Goal: Transaction & Acquisition: Download file/media

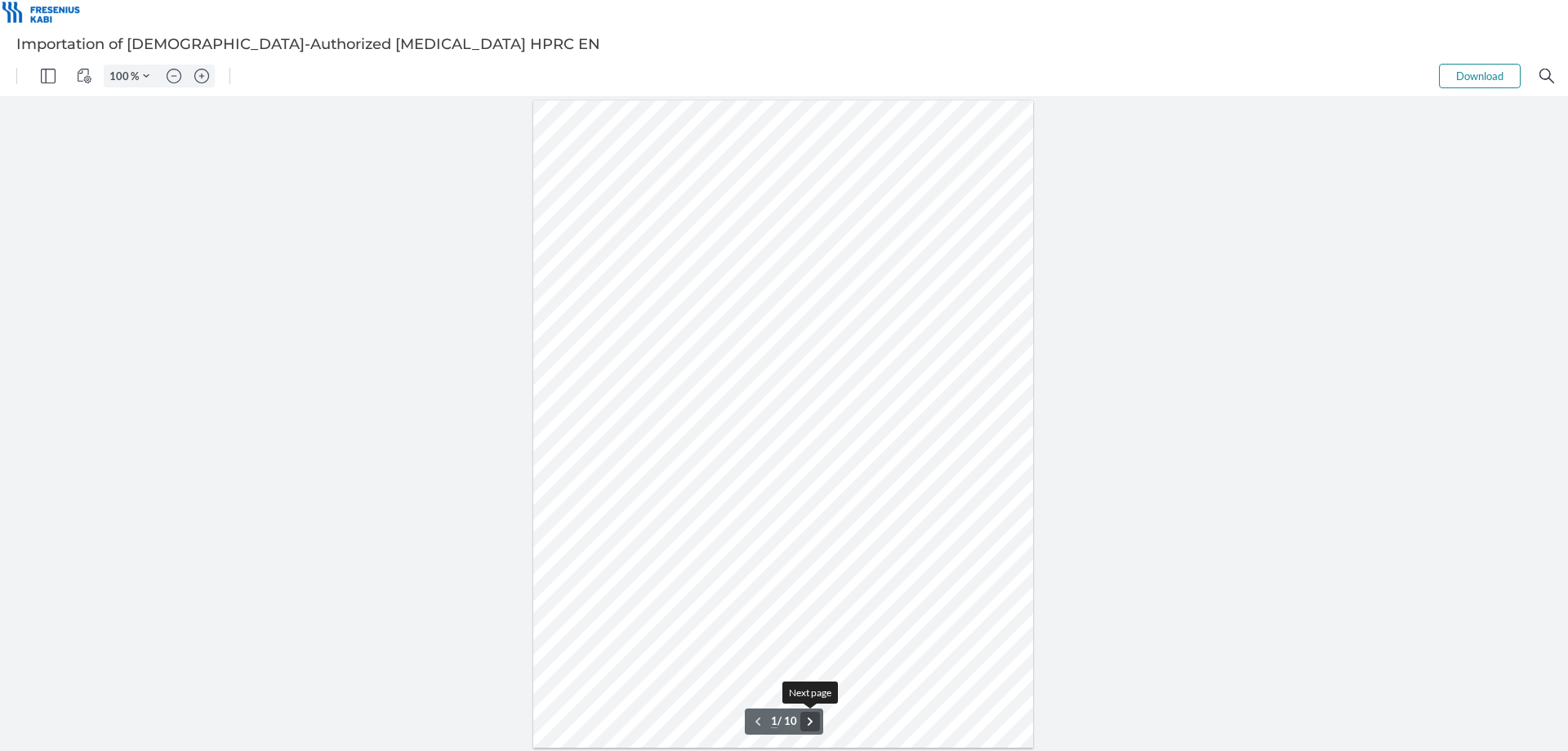
click at [814, 724] on button ".cls-1{fill:#abb0c4;} icon - chevron - right" at bounding box center [810, 721] width 20 height 20
click at [815, 724] on button ".cls-1{fill:#abb0c4;} icon - chevron - right" at bounding box center [810, 721] width 20 height 20
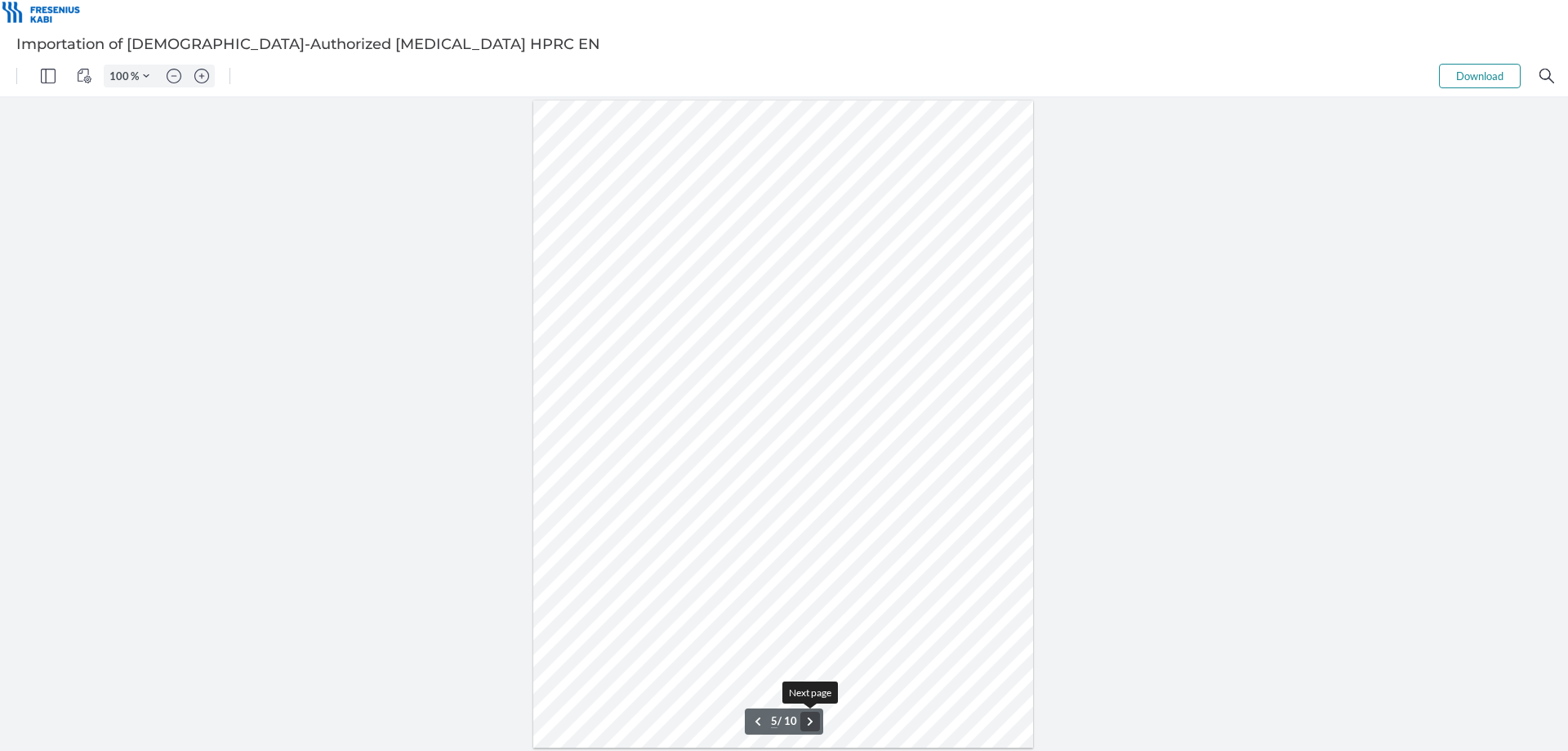
click at [815, 724] on button ".cls-1{fill:#abb0c4;} icon - chevron - right" at bounding box center [810, 721] width 20 height 20
click at [815, 725] on button ".cls-1{fill:#abb0c4;} icon - chevron - right" at bounding box center [810, 721] width 20 height 20
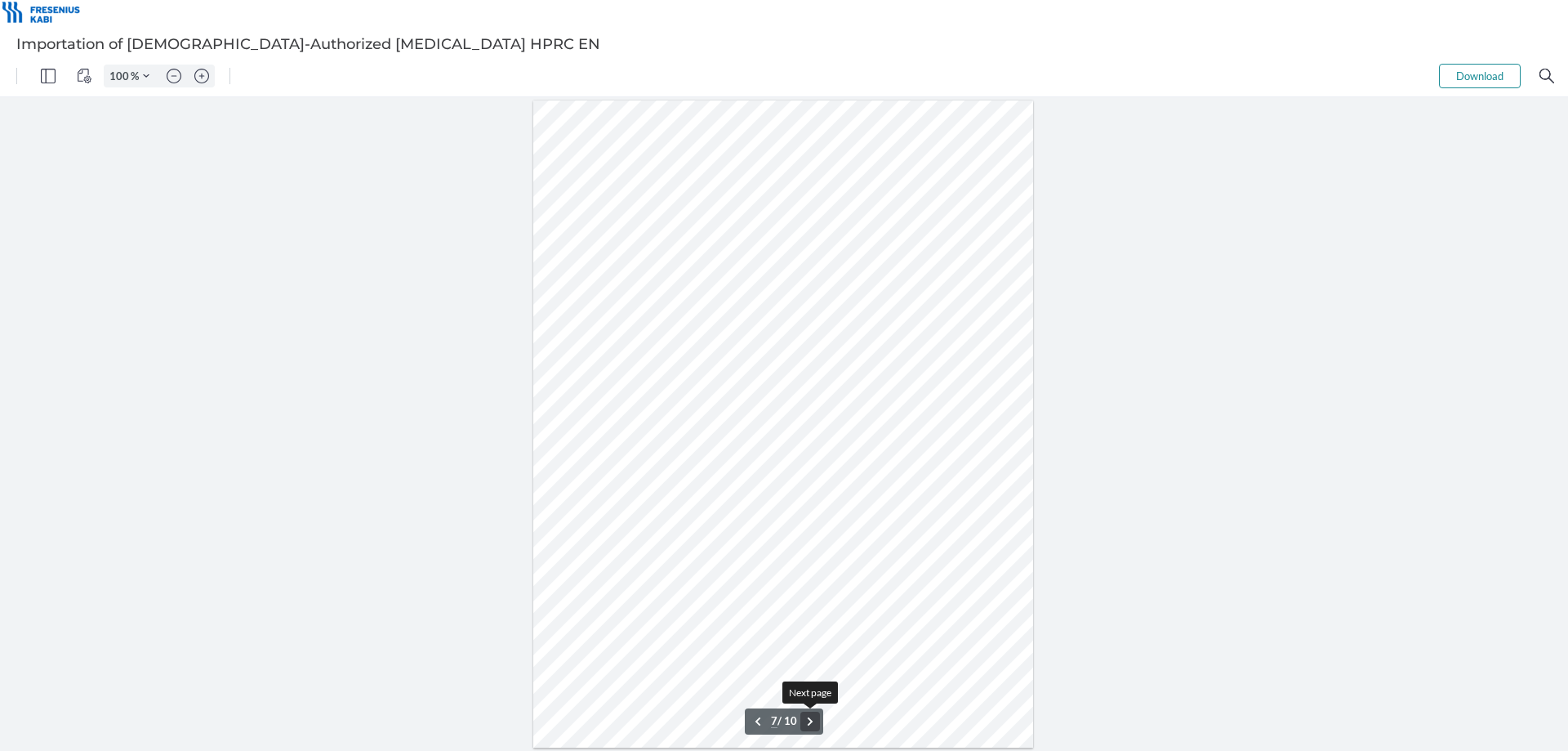
type input "8"
click at [1473, 77] on button "Download" at bounding box center [1480, 75] width 82 height 24
click at [1484, 111] on button "Download" at bounding box center [784, 458] width 1568 height 695
